Goal: Task Accomplishment & Management: Complete application form

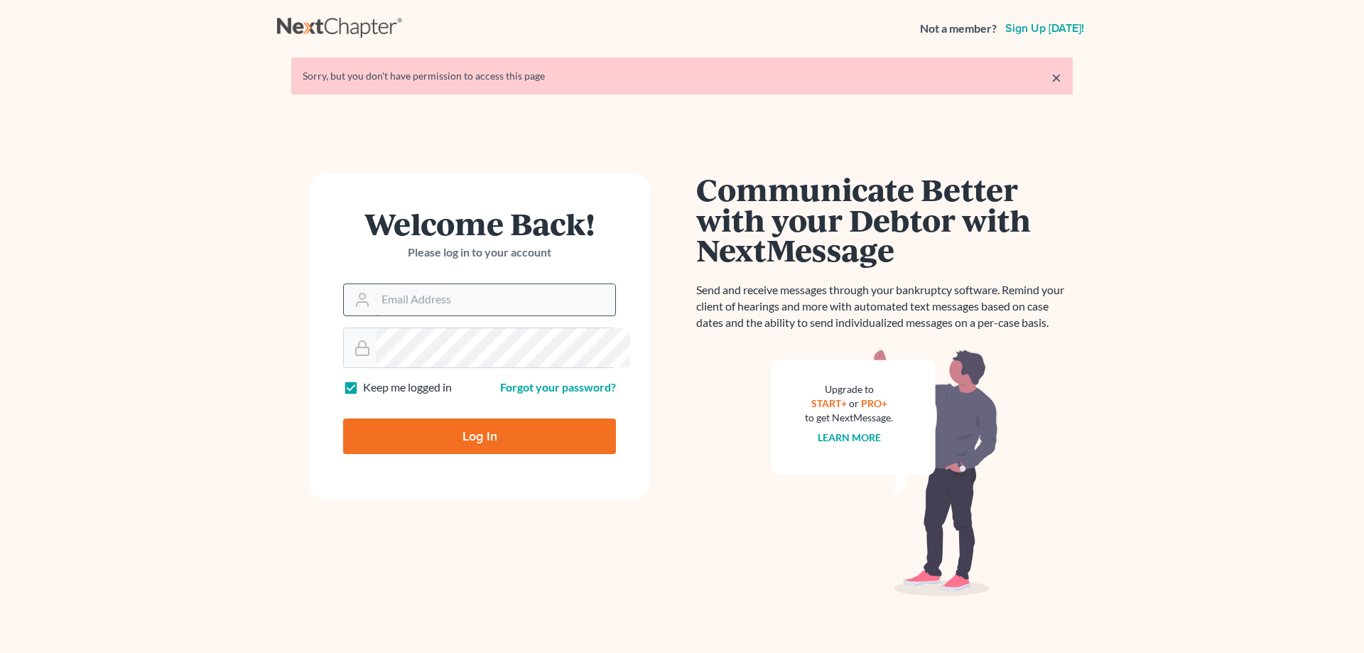
type input "jon@lakeohiolaw.com"
click at [509, 454] on input "Log In" at bounding box center [479, 436] width 273 height 36
type input "Thinking..."
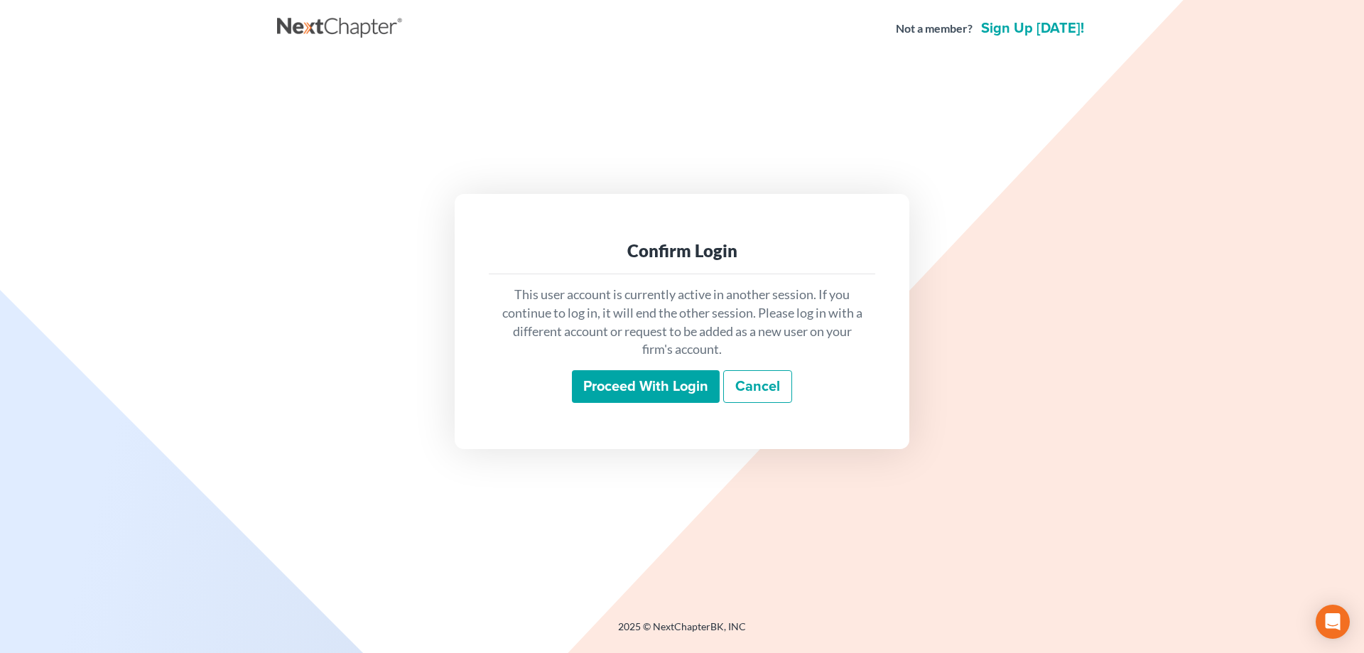
click at [625, 403] on input "Proceed with login" at bounding box center [646, 386] width 148 height 33
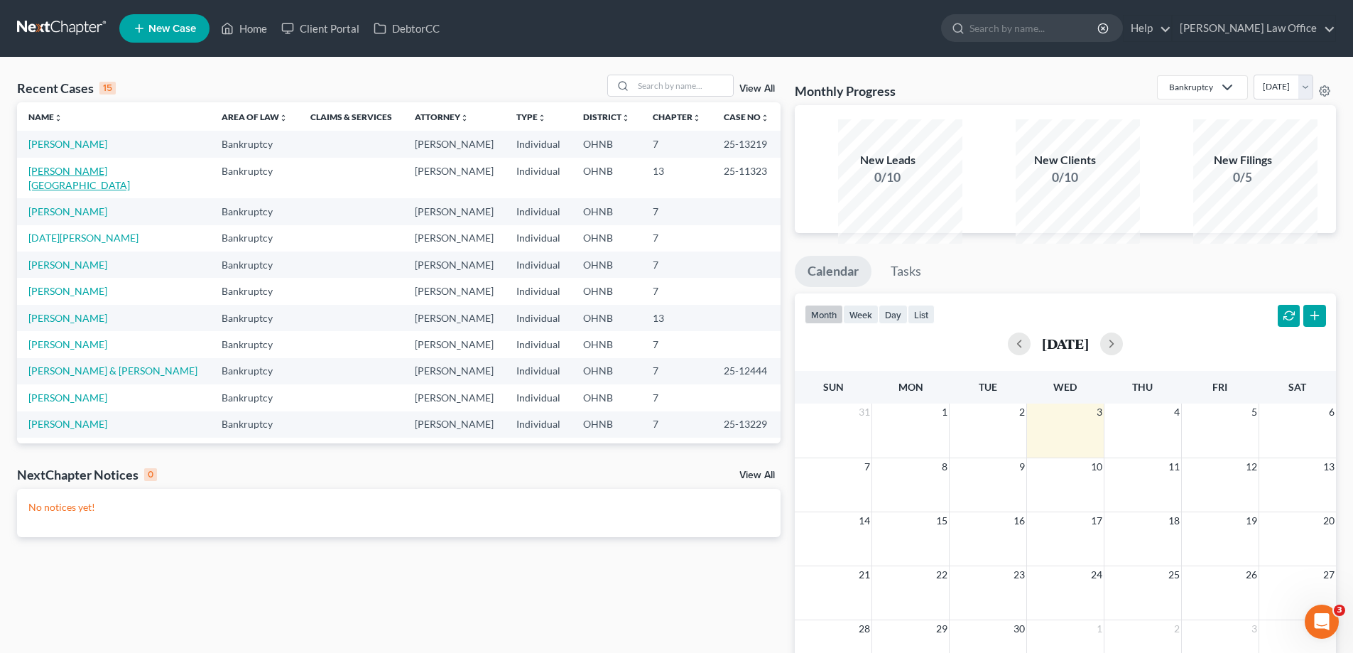
click at [72, 191] on link "[PERSON_NAME][GEOGRAPHIC_DATA]" at bounding box center [79, 178] width 102 height 26
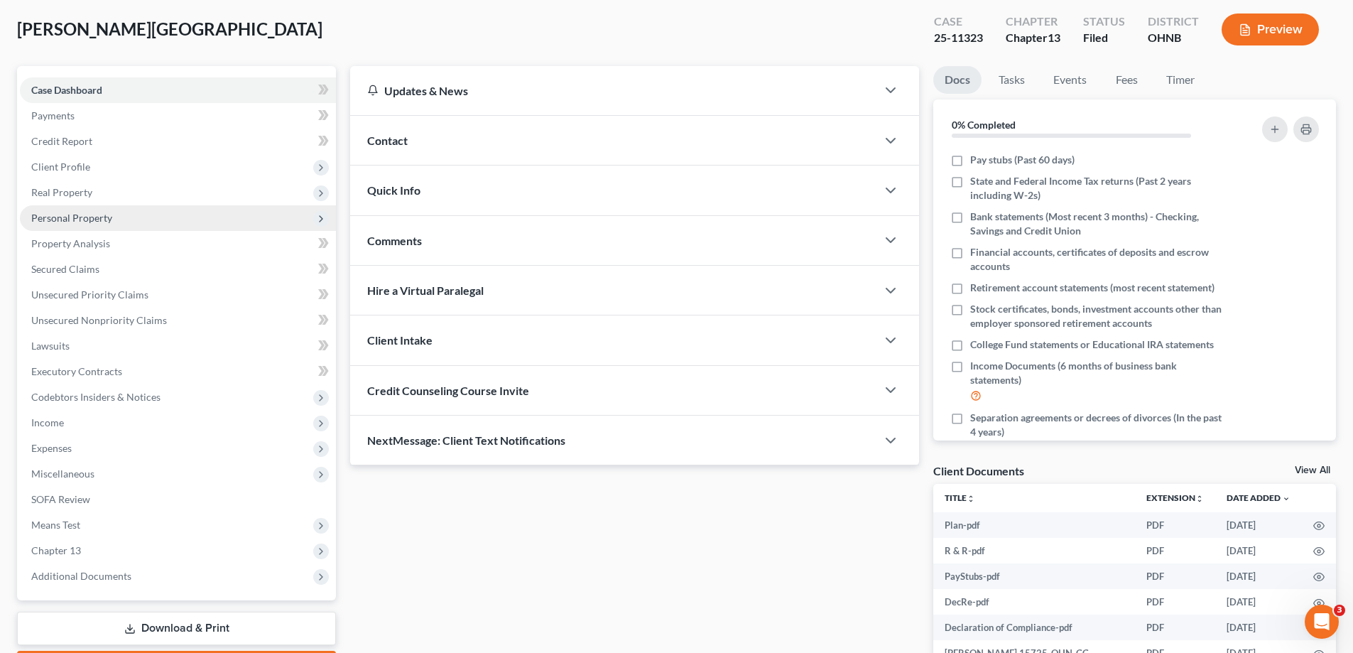
scroll to position [142, 0]
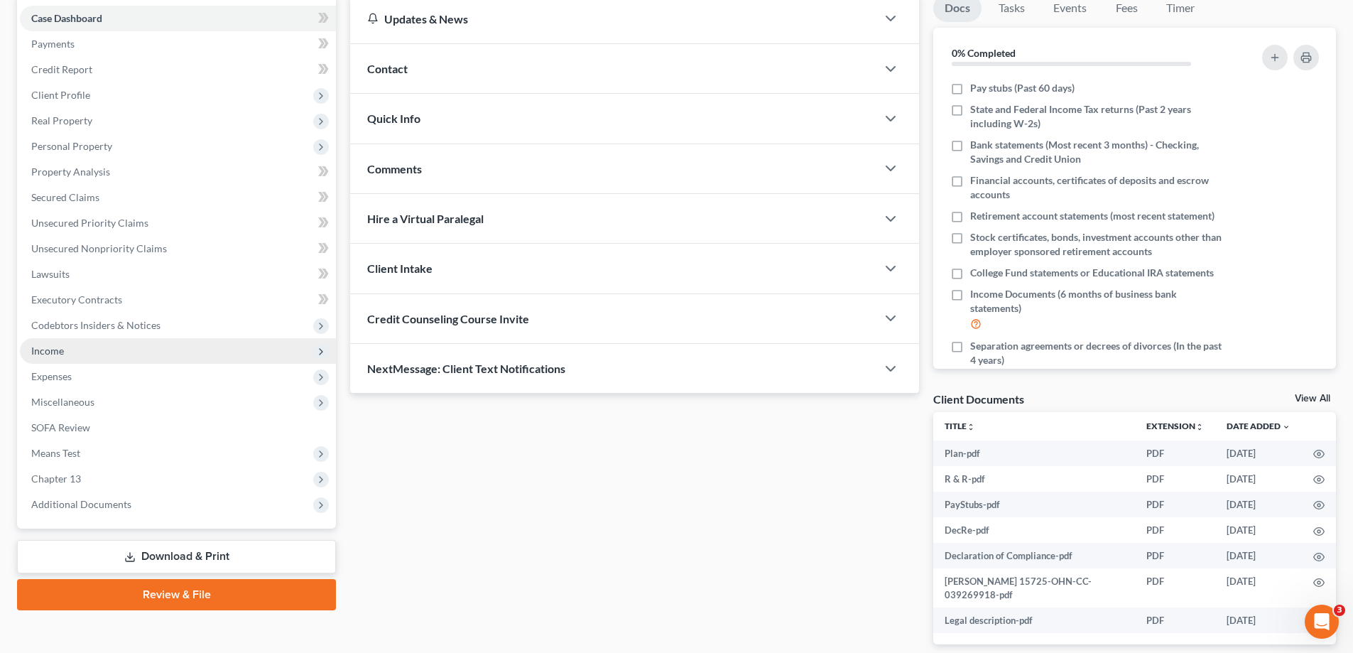
click at [64, 357] on span "Income" at bounding box center [47, 350] width 33 height 12
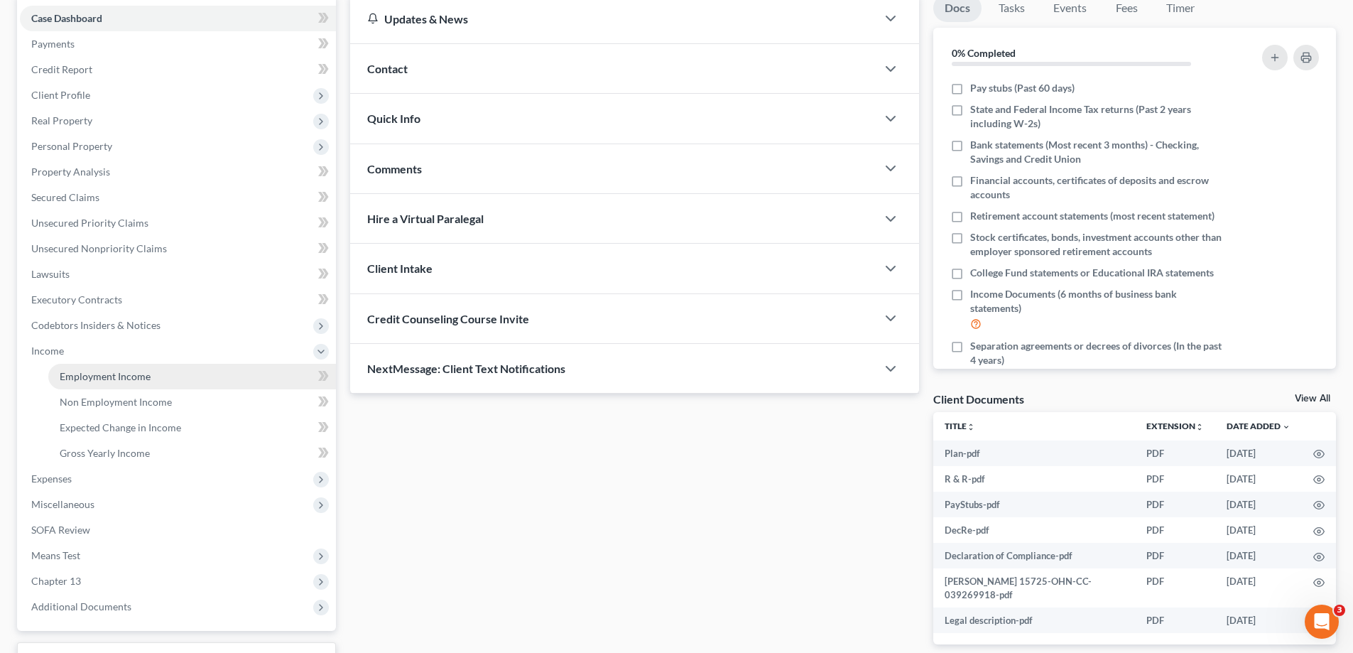
click at [136, 382] on span "Employment Income" at bounding box center [105, 376] width 91 height 12
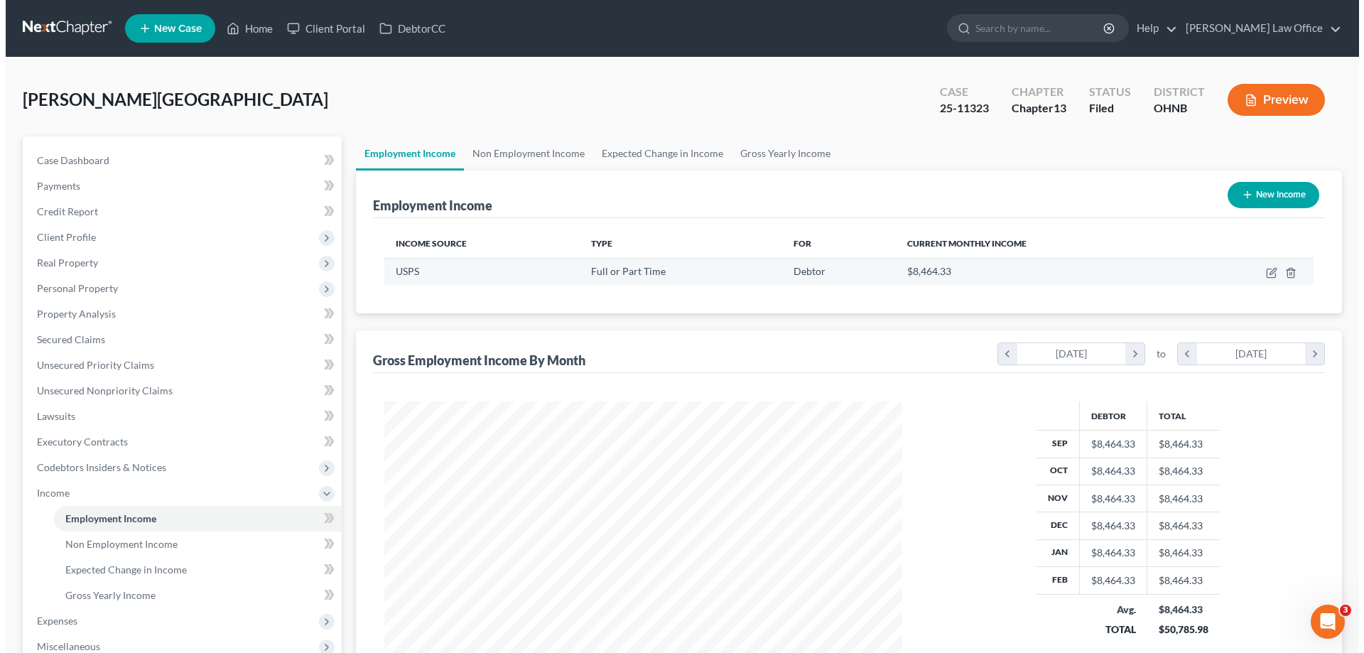
scroll to position [317, 546]
click at [1260, 278] on icon "button" at bounding box center [1265, 272] width 11 height 11
select select "0"
select select "36"
select select "0"
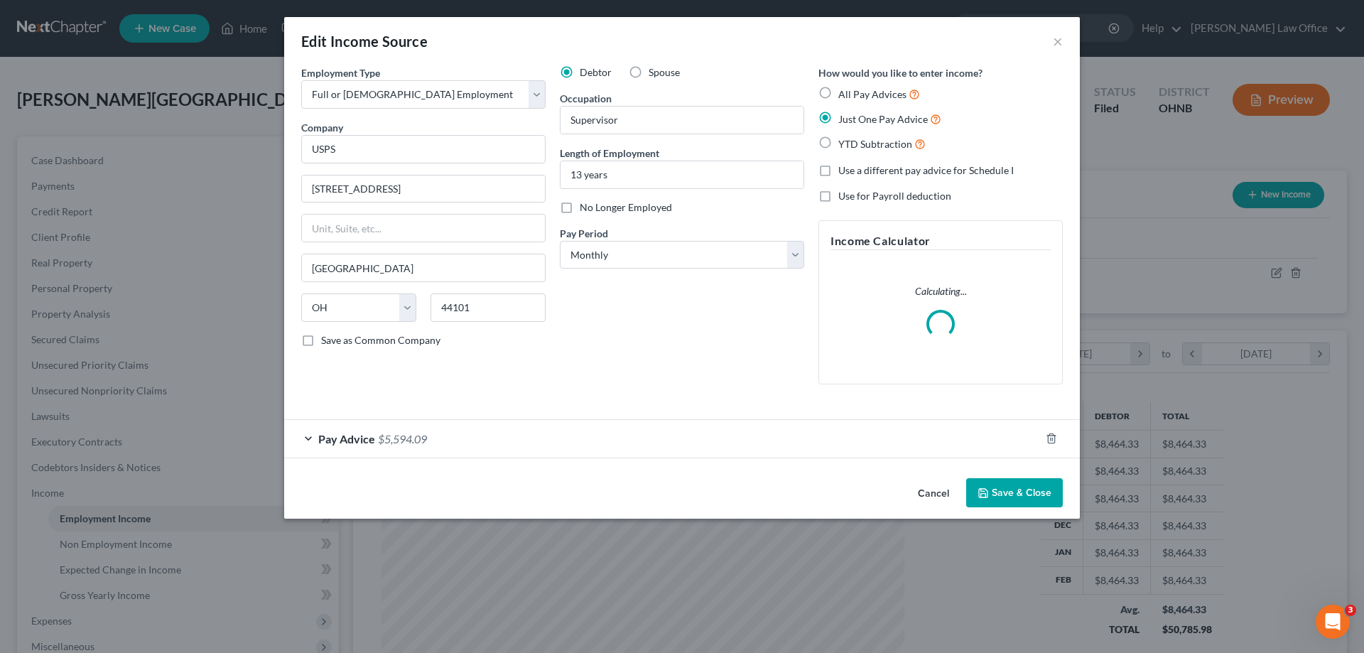
scroll to position [14, 0]
click at [318, 445] on span "Pay Advice" at bounding box center [346, 438] width 57 height 13
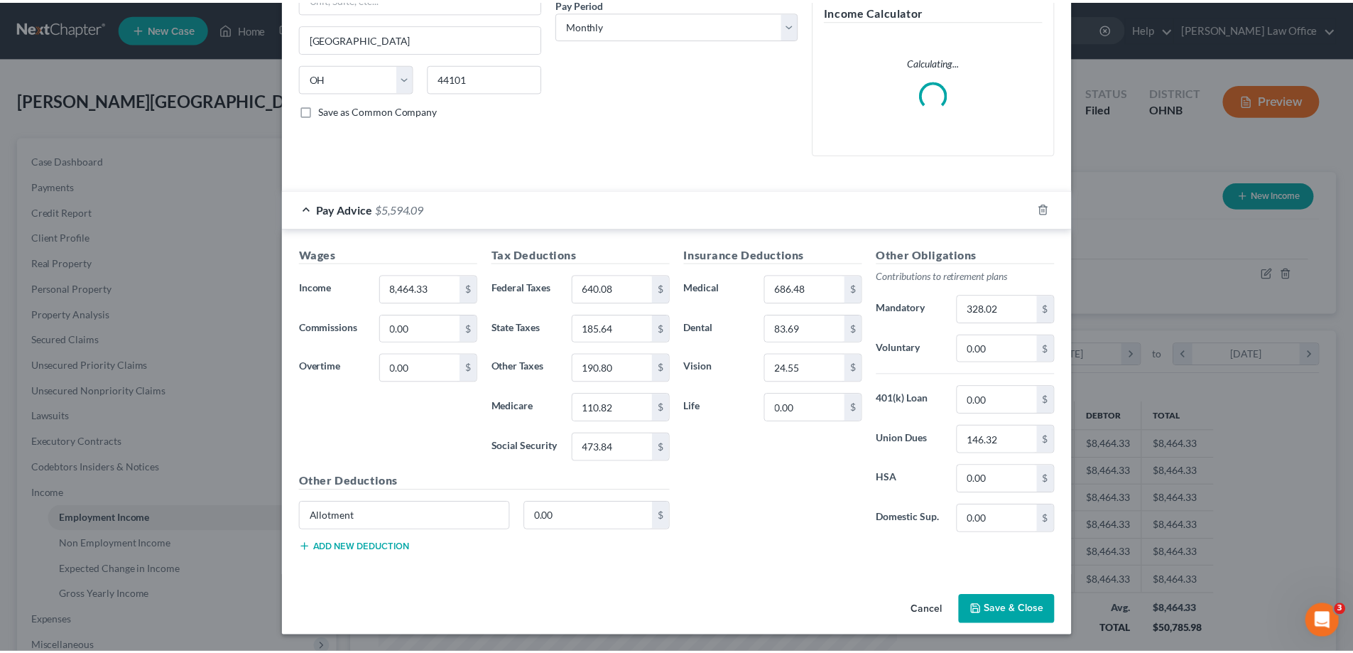
scroll to position [426, 0]
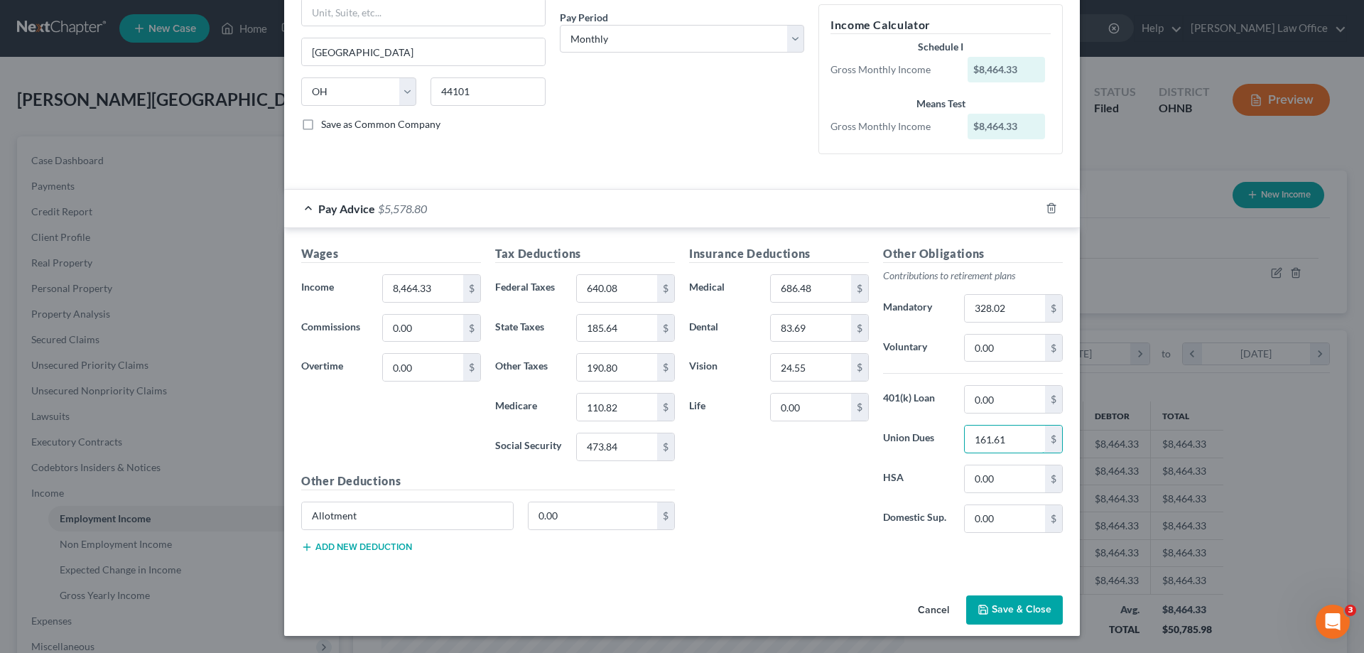
type input "161.61"
drag, startPoint x: 102, startPoint y: 491, endPoint x: 0, endPoint y: 479, distance: 102.9
click at [0, 481] on div "Edit Income Source × Employment Type * Select Full or [DEMOGRAPHIC_DATA] Employ…" at bounding box center [682, 326] width 1364 height 653
type input "TSP Loan"
type input "145.19"
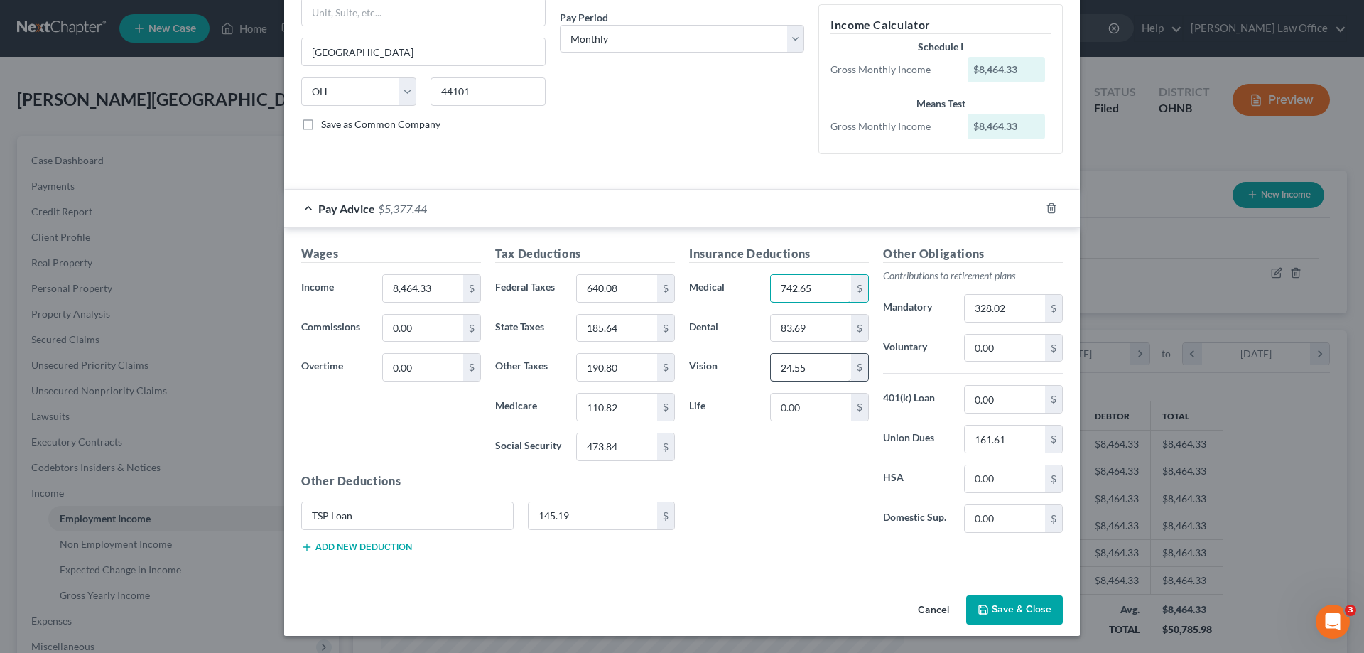
type input "742.65"
click at [851, 354] on input "24.55" at bounding box center [811, 367] width 80 height 27
type input "24.57"
type input "84.09"
click at [835, 393] on input "0.00" at bounding box center [811, 406] width 80 height 27
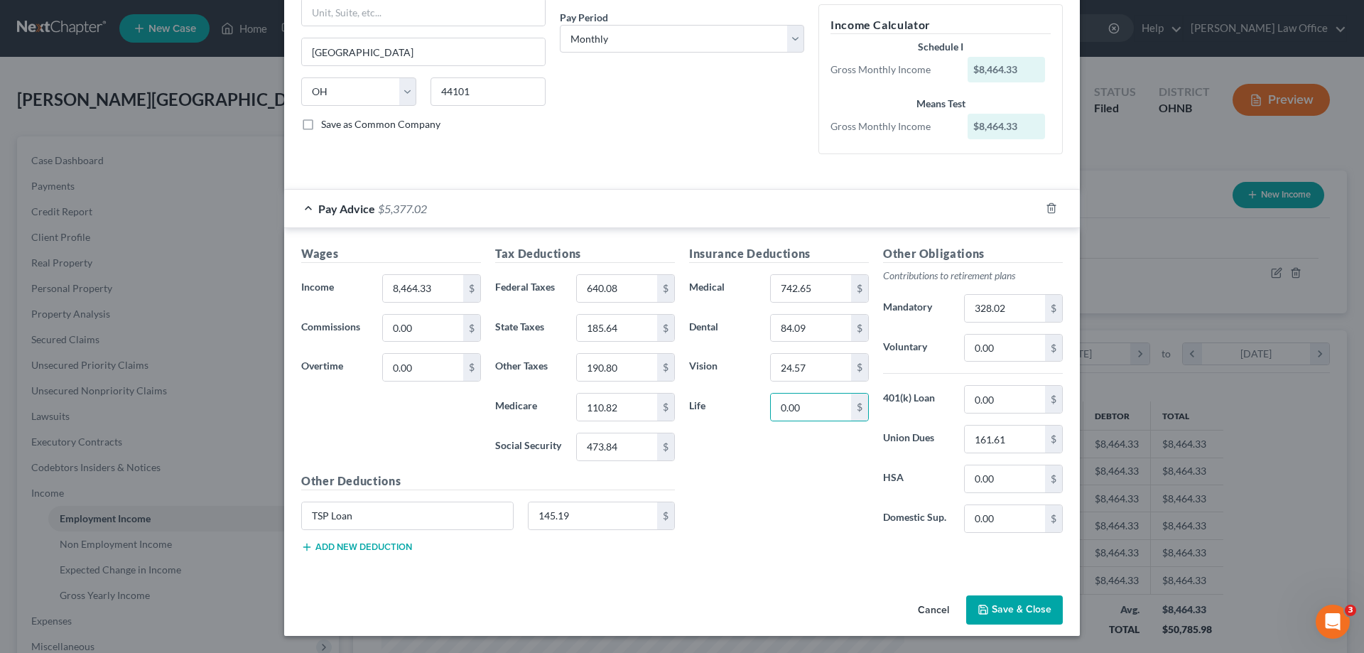
click at [1063, 597] on button "Save & Close" at bounding box center [1014, 610] width 97 height 30
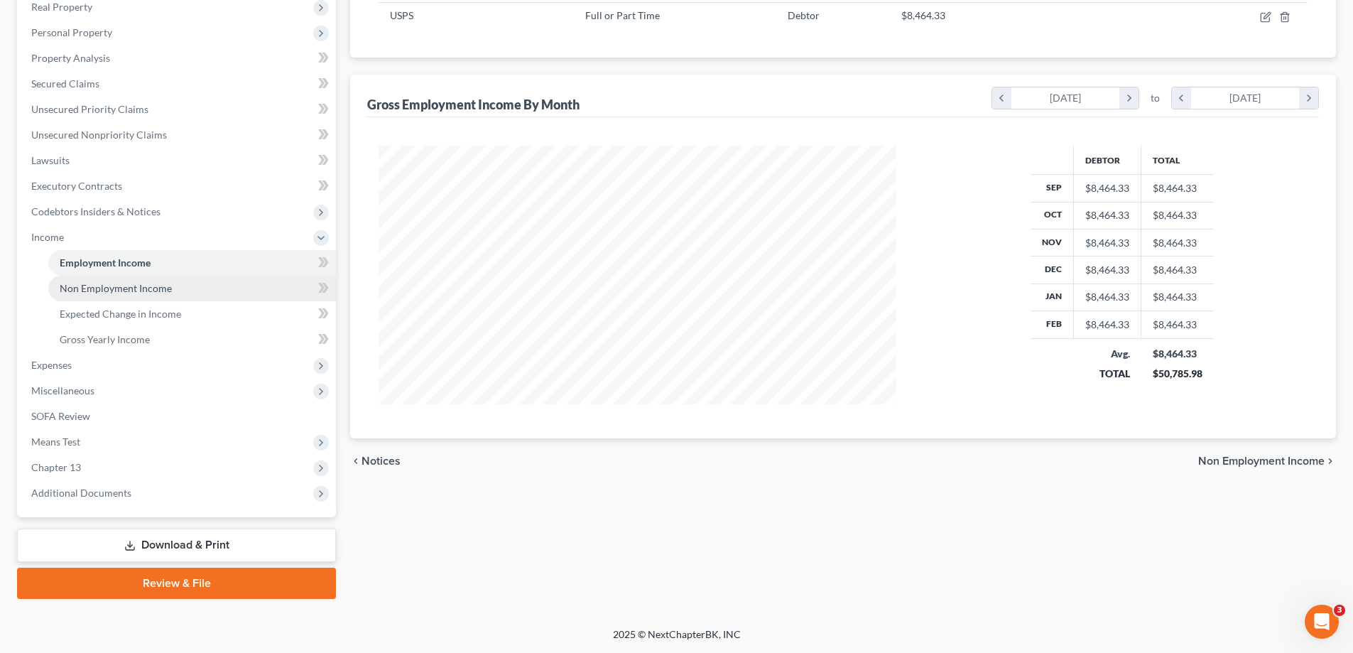
scroll to position [479, 0]
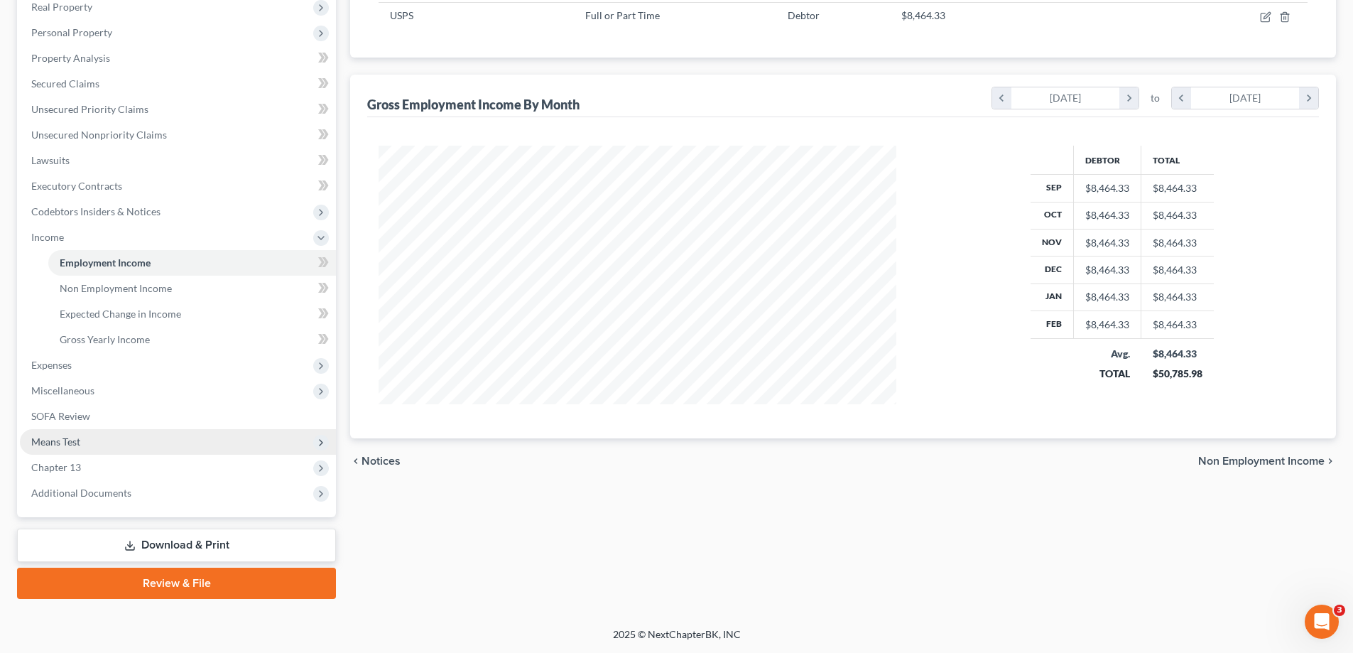
click at [80, 435] on span "Means Test" at bounding box center [55, 441] width 49 height 12
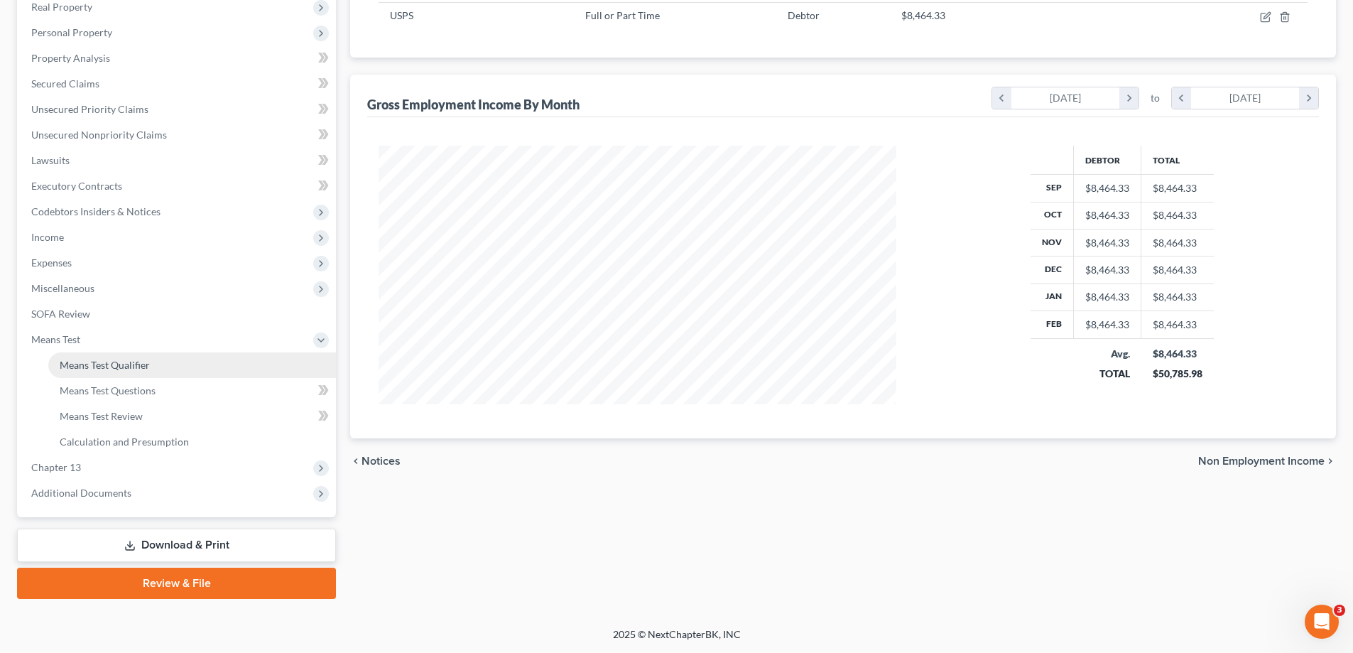
click at [126, 359] on span "Means Test Qualifier" at bounding box center [105, 365] width 90 height 12
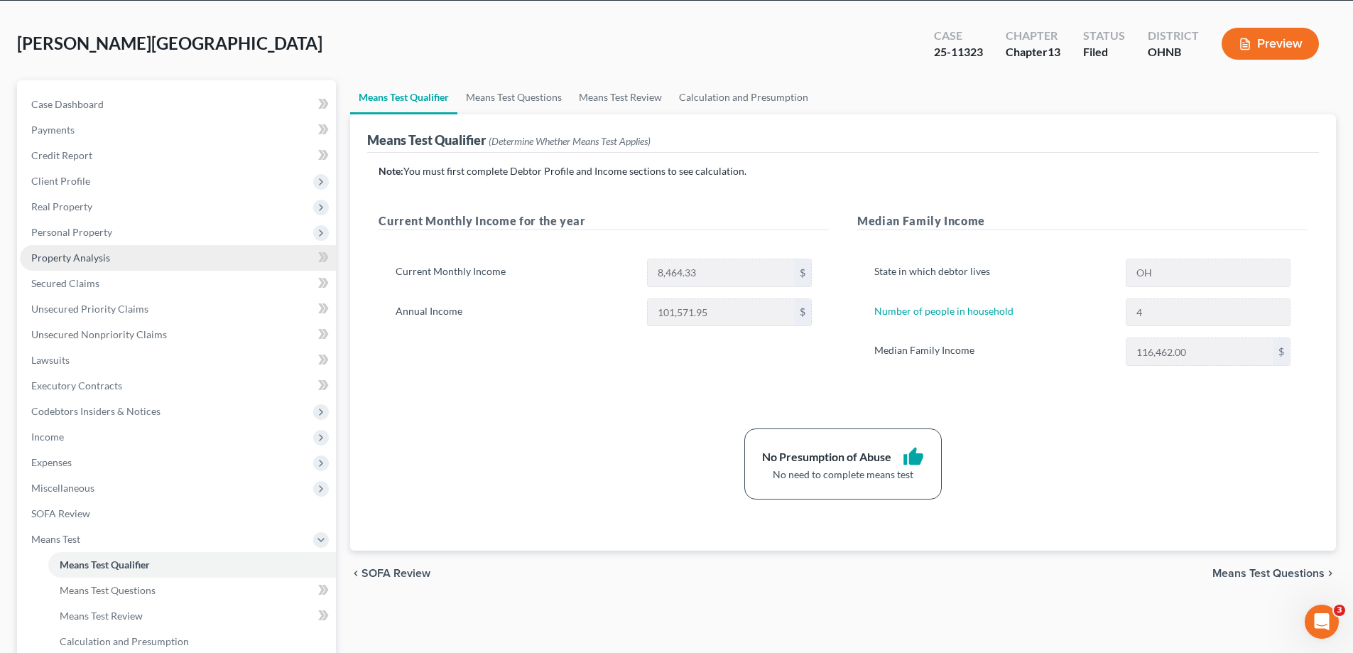
scroll to position [142, 0]
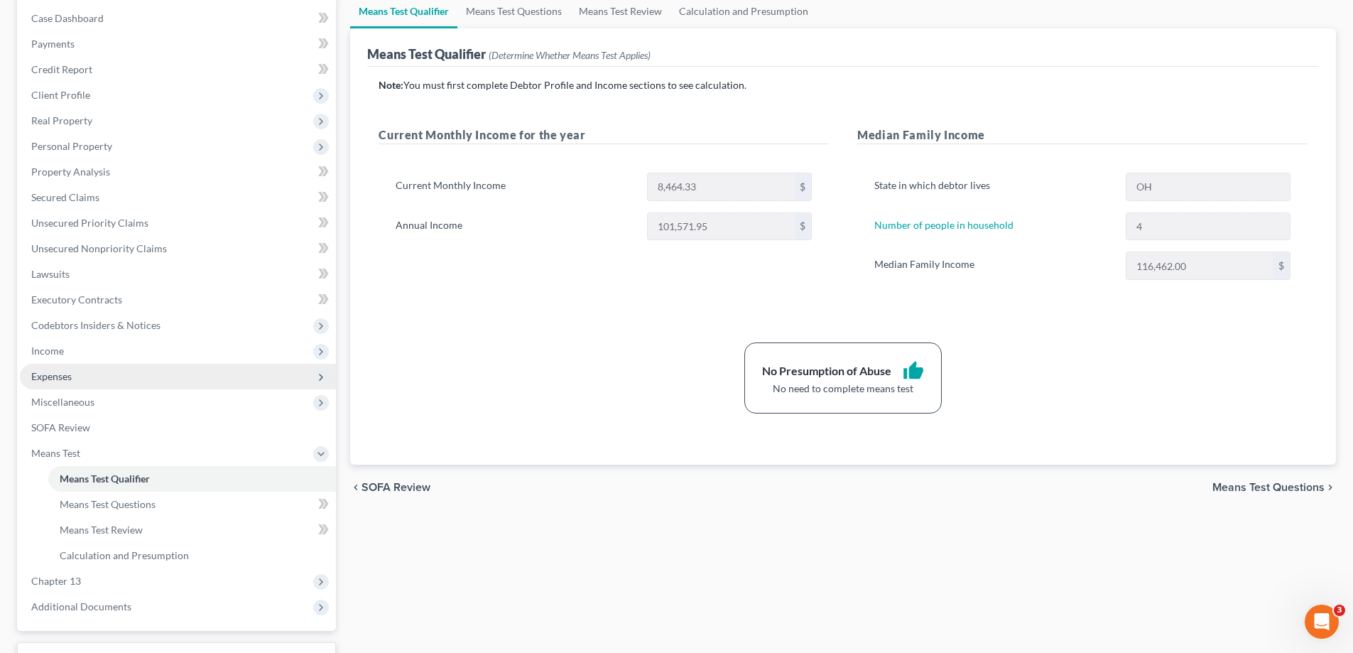
click at [103, 389] on span "Expenses" at bounding box center [178, 377] width 316 height 26
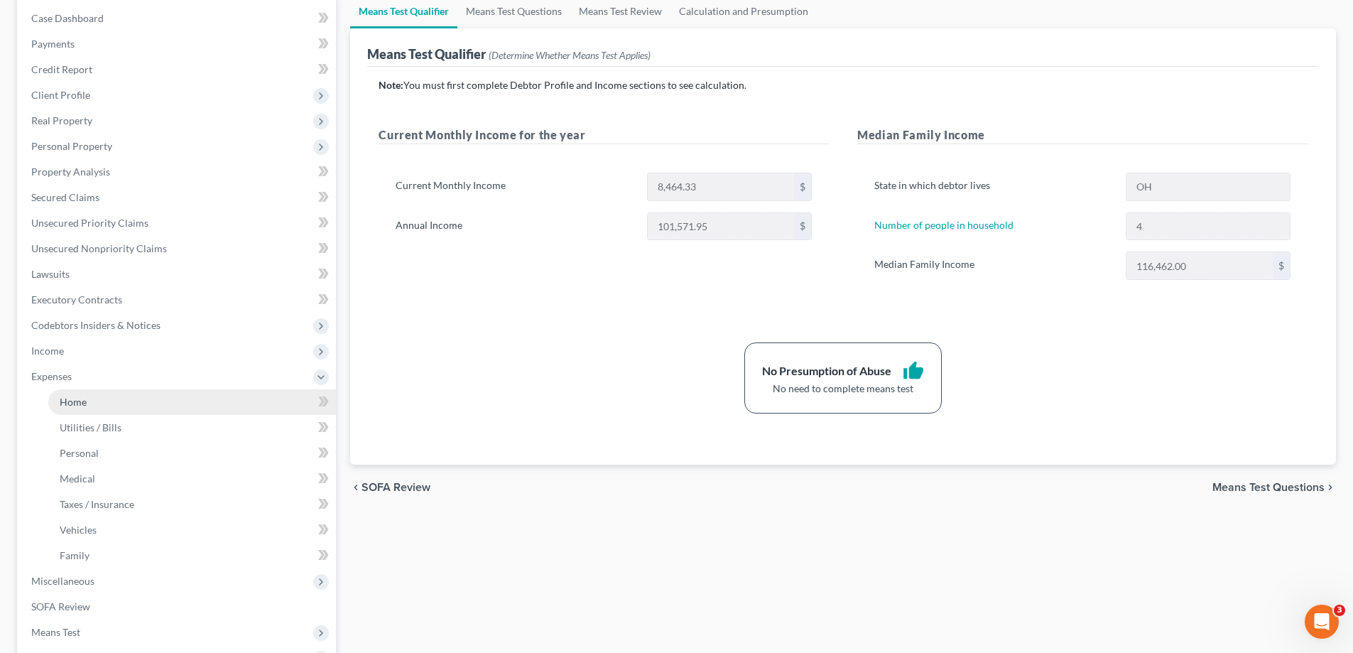
click at [87, 408] on span "Home" at bounding box center [73, 402] width 27 height 12
